Goal: Task Accomplishment & Management: Complete application form

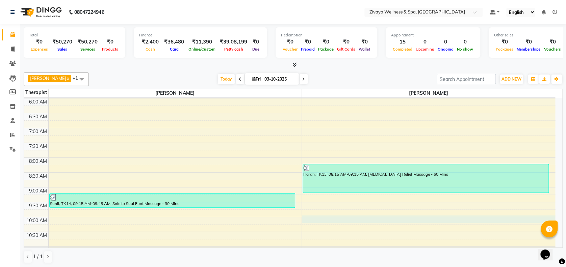
select select "93363"
select select "600"
select select "tentative"
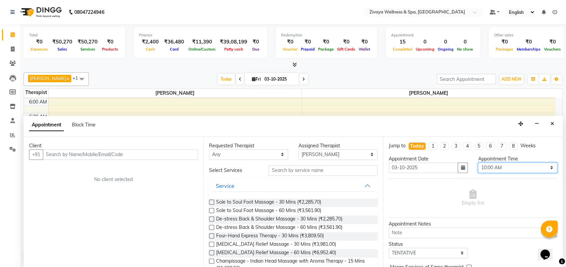
click at [509, 170] on select "Select 12:00 AM 12:15 AM 12:30 AM 12:45 AM 01:00 AM 01:15 AM 01:30 AM 01:45 AM …" at bounding box center [517, 168] width 79 height 10
select select "645"
click at [478, 163] on select "Select 12:00 AM 12:15 AM 12:30 AM 12:45 AM 01:00 AM 01:15 AM 01:30 AM 01:45 AM …" at bounding box center [517, 168] width 79 height 10
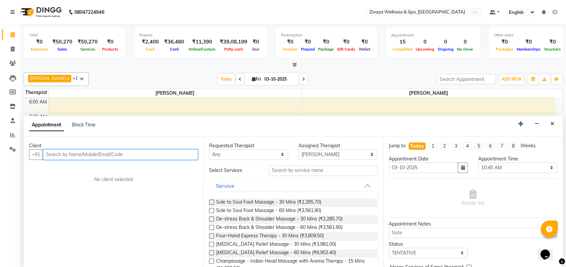
click at [180, 151] on input "text" at bounding box center [120, 155] width 155 height 10
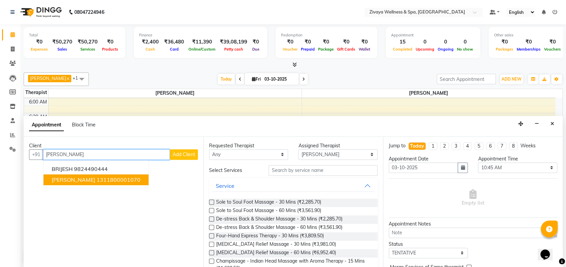
type input "[PERSON_NAME]"
click at [186, 154] on span "Add Client" at bounding box center [184, 155] width 23 height 6
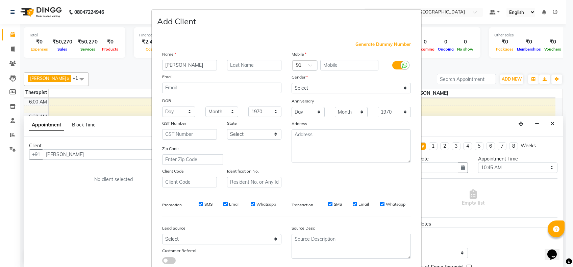
click at [395, 47] on span "Generate Dummy Number" at bounding box center [382, 44] width 55 height 7
type input "1311800001868"
checkbox input "false"
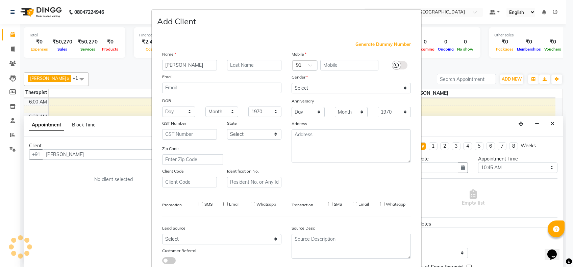
checkbox input "false"
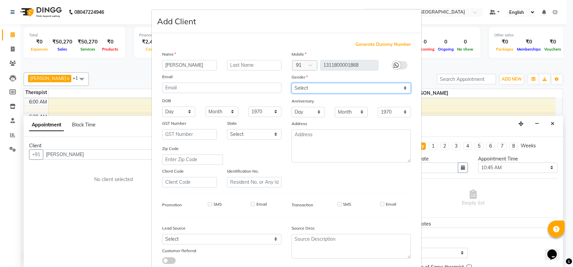
drag, startPoint x: 344, startPoint y: 88, endPoint x: 330, endPoint y: 108, distance: 24.5
click at [330, 108] on div "Mobile Country Code × 91 1311800001868 Gender Select [DEMOGRAPHIC_DATA] [DEMOGR…" at bounding box center [350, 119] width 129 height 137
select select "[DEMOGRAPHIC_DATA]"
click at [291, 83] on select "Select [DEMOGRAPHIC_DATA] [DEMOGRAPHIC_DATA] Other Prefer Not To Say" at bounding box center [350, 88] width 119 height 10
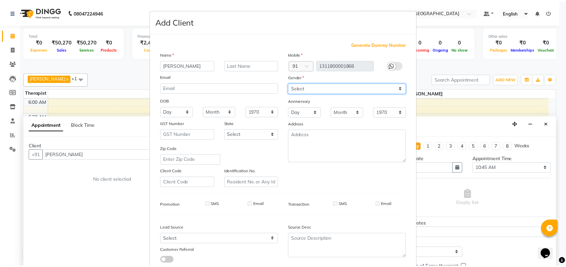
scroll to position [43, 0]
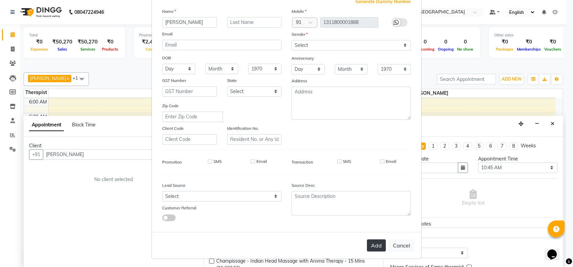
click at [370, 240] on button "Add" at bounding box center [376, 246] width 19 height 12
type input "1311800001868"
select select
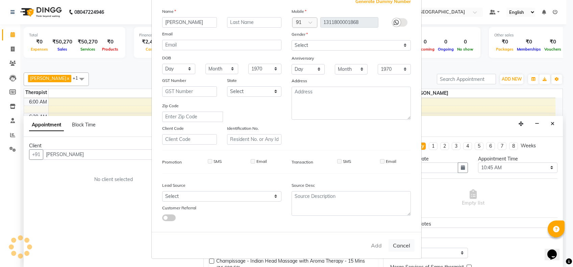
select select
checkbox input "false"
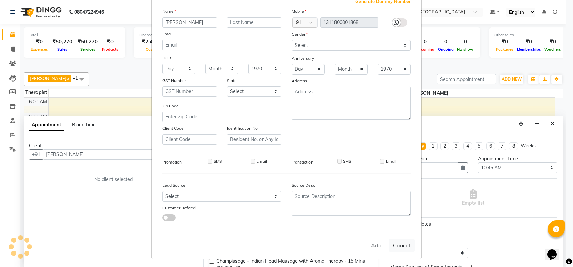
checkbox input "false"
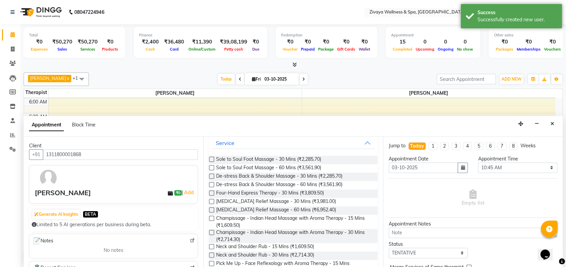
click at [211, 245] on label at bounding box center [211, 246] width 5 height 5
click at [211, 246] on input "checkbox" at bounding box center [211, 248] width 4 height 4
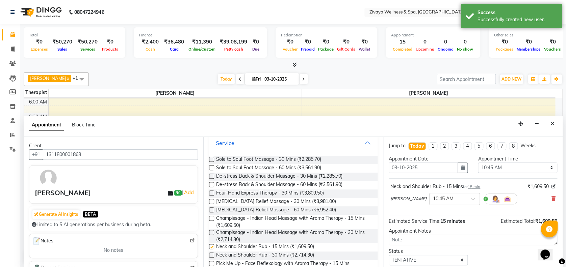
checkbox input "false"
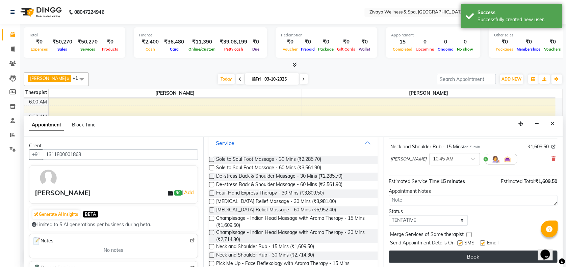
click at [459, 260] on button "Book" at bounding box center [473, 257] width 169 height 12
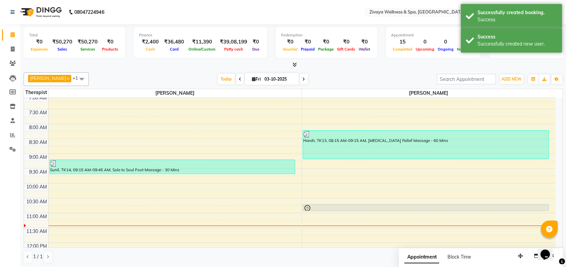
scroll to position [212, 0]
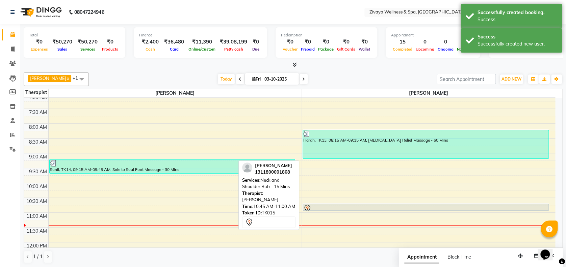
click at [403, 208] on div at bounding box center [425, 209] width 245 height 8
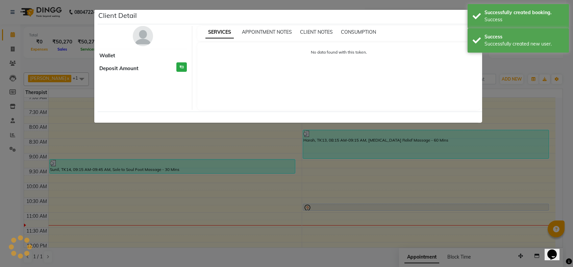
select select "7"
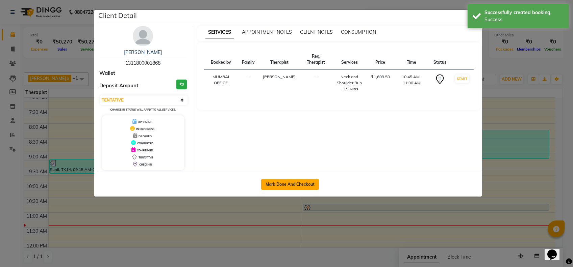
click at [314, 182] on button "Mark Done And Checkout" at bounding box center [290, 184] width 58 height 11
select select "7072"
select select "service"
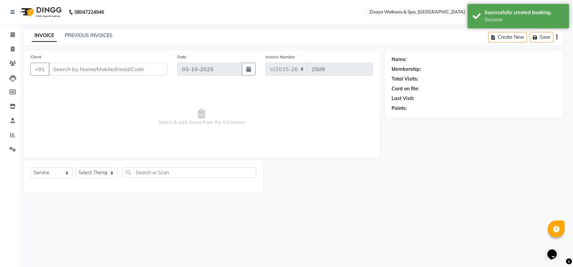
select select "3"
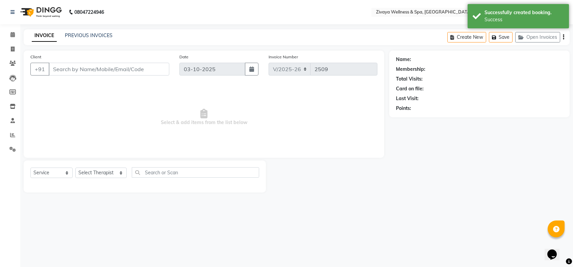
type input "1311800001868"
select select "93363"
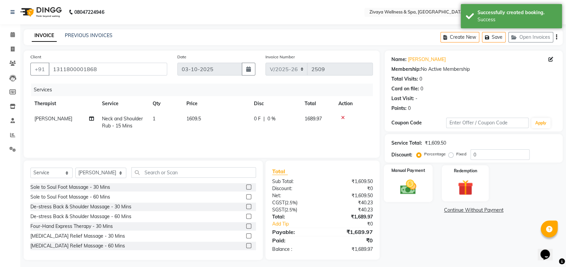
click at [417, 187] on img at bounding box center [408, 187] width 26 height 19
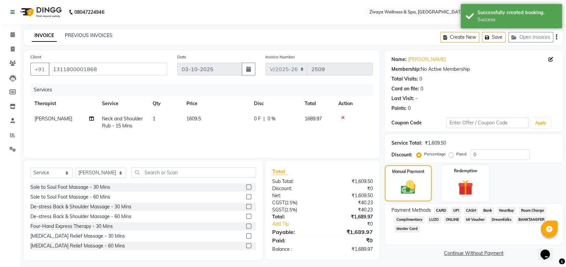
click at [469, 211] on span "CASH" at bounding box center [471, 211] width 15 height 8
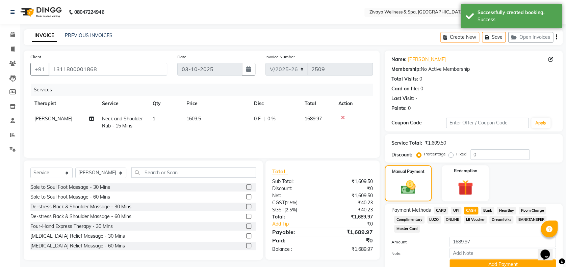
scroll to position [12, 0]
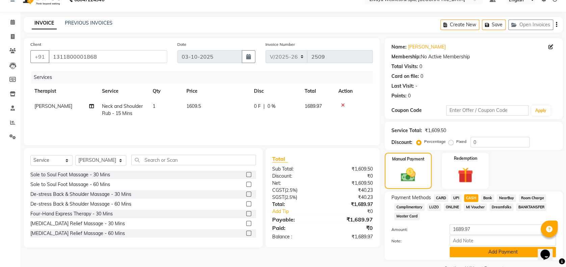
click at [477, 253] on button "Add Payment" at bounding box center [502, 252] width 106 height 10
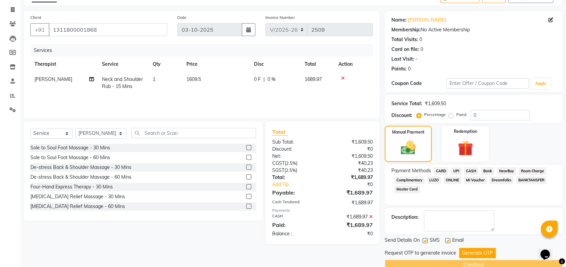
scroll to position [42, 0]
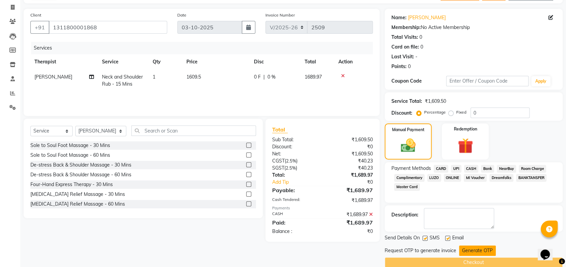
click at [473, 253] on button "Generate OTP" at bounding box center [477, 251] width 37 height 10
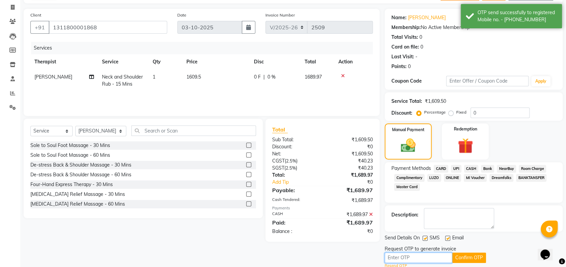
click at [446, 254] on input "text" at bounding box center [419, 258] width 68 height 10
type input "5302"
click at [469, 256] on button "Confirm OTP" at bounding box center [469, 258] width 34 height 10
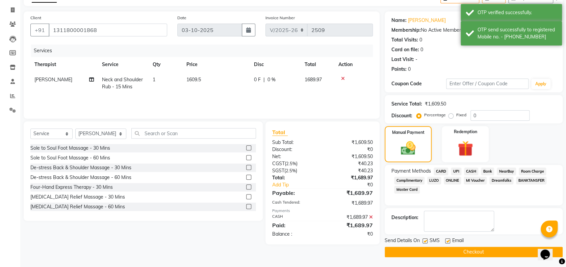
click at [469, 249] on button "Checkout" at bounding box center [474, 252] width 178 height 10
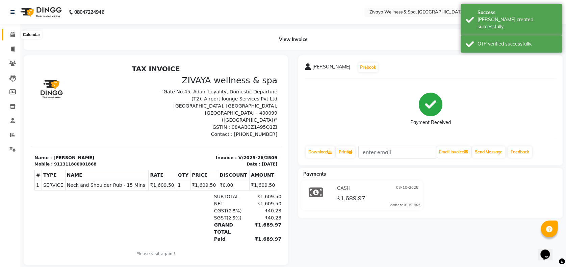
click at [14, 36] on icon at bounding box center [12, 34] width 4 height 5
